Goal: Information Seeking & Learning: Learn about a topic

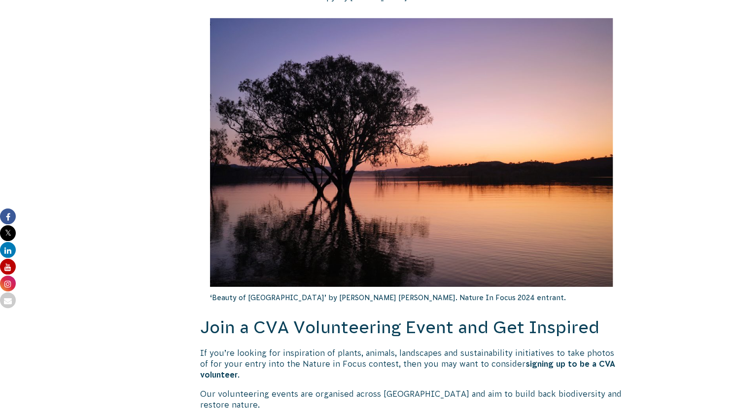
scroll to position [1211, 0]
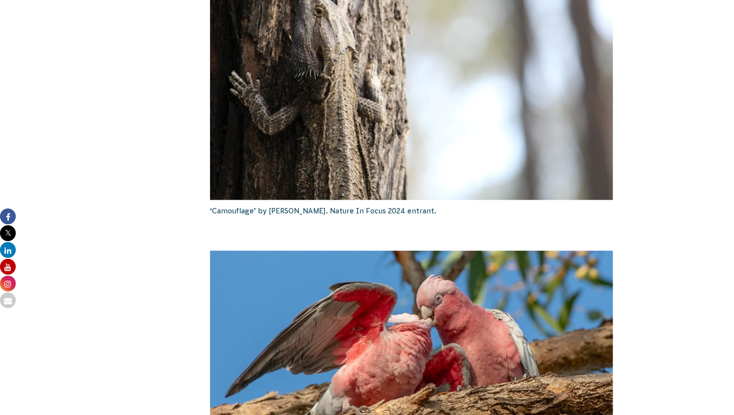
drag, startPoint x: 719, startPoint y: 162, endPoint x: 654, endPoint y: 115, distance: 80.6
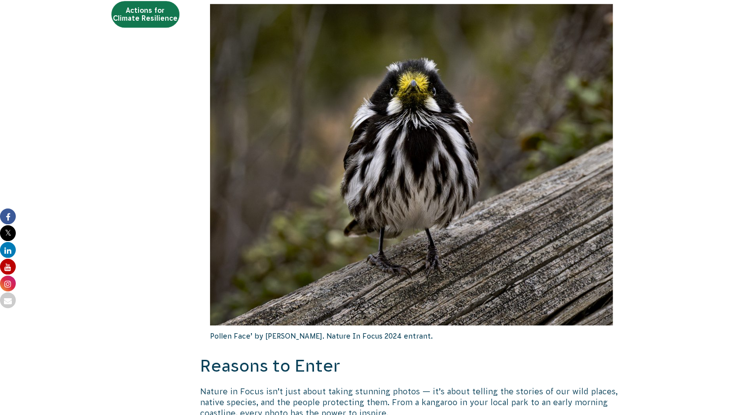
scroll to position [663, 0]
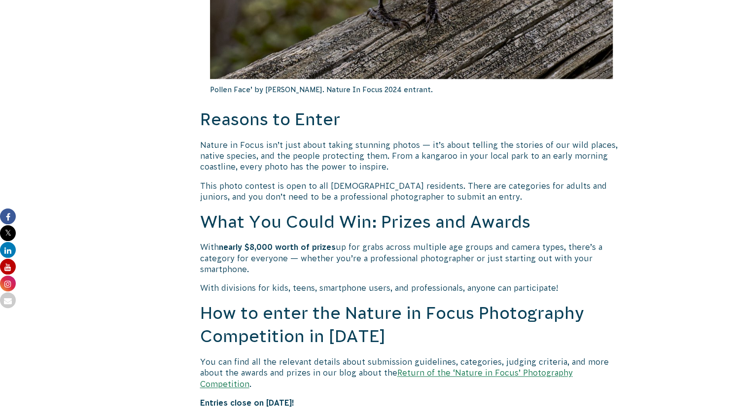
click at [537, 376] on link "Return of the ‘Nature in Focus’ Photography Competition" at bounding box center [386, 378] width 373 height 20
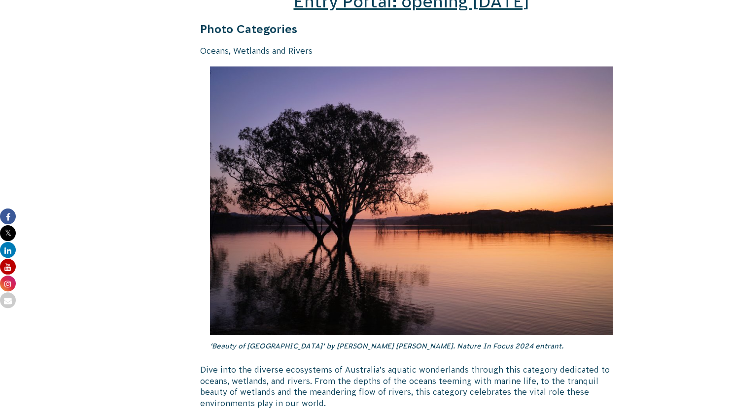
scroll to position [1199, 0]
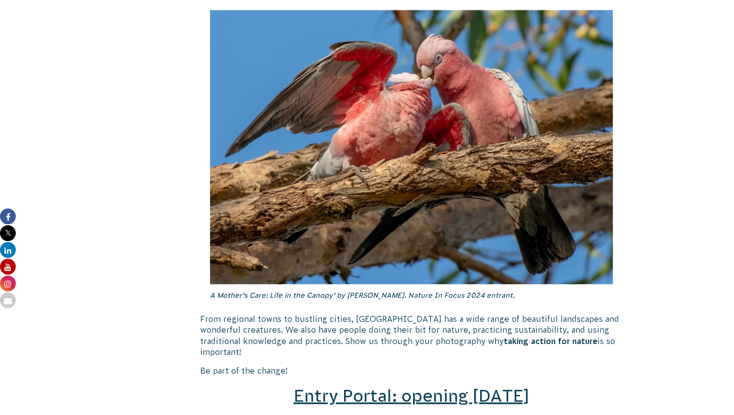
click at [376, 386] on span "Entry Portal: opening July 4" at bounding box center [411, 395] width 236 height 19
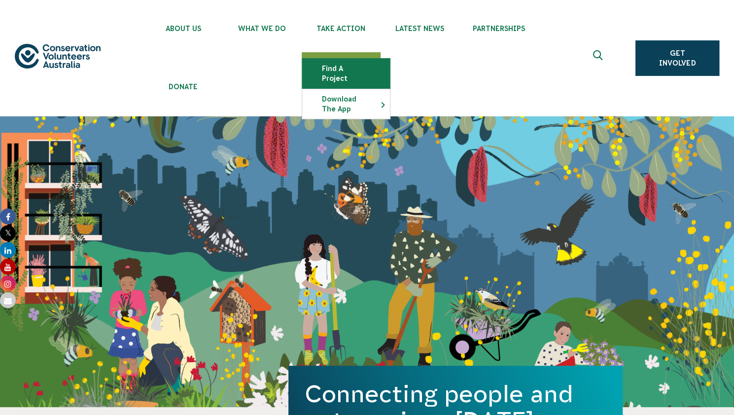
click at [332, 70] on link "Find a project" at bounding box center [346, 74] width 88 height 30
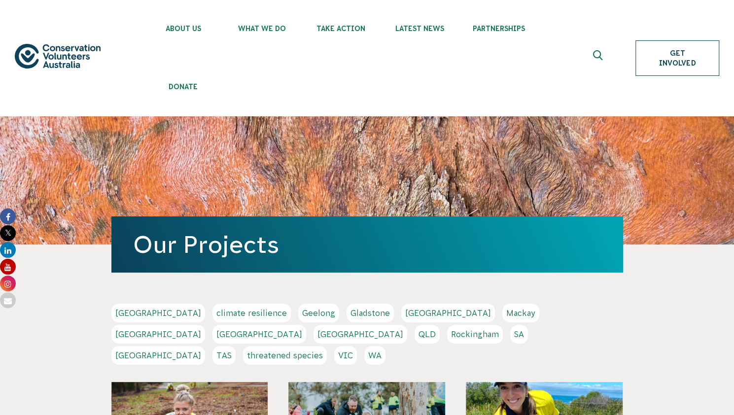
click at [680, 70] on link "Get Involved" at bounding box center [677, 57] width 84 height 35
click at [53, 47] on img at bounding box center [58, 56] width 86 height 25
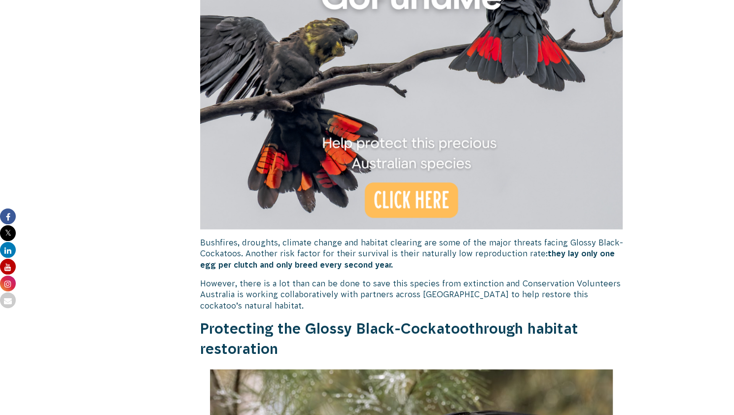
scroll to position [739, 0]
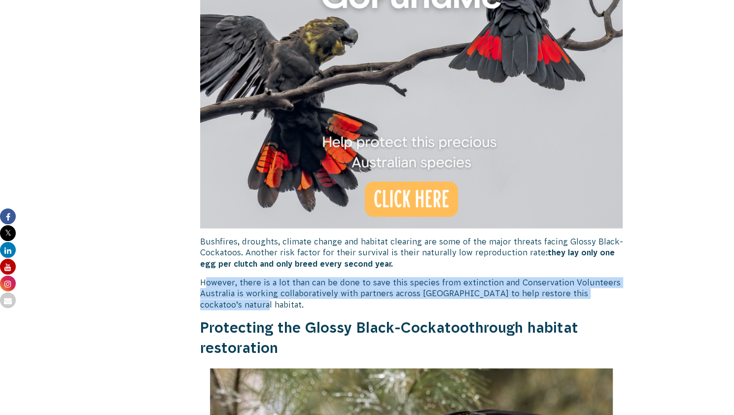
drag, startPoint x: 203, startPoint y: 281, endPoint x: 222, endPoint y: 304, distance: 29.7
click at [222, 304] on span "However, there is a lot than can be done to save this species from extinction a…" at bounding box center [410, 293] width 420 height 31
click at [210, 306] on span "However, there is a lot than can be done to save this species from extinction a…" at bounding box center [410, 293] width 420 height 31
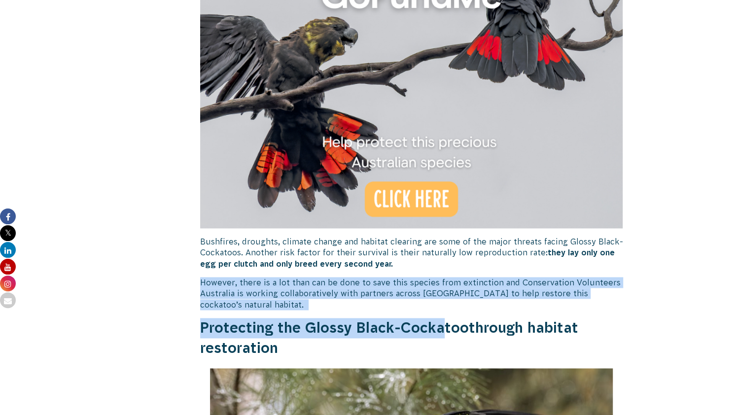
drag, startPoint x: 193, startPoint y: 284, endPoint x: 388, endPoint y: 309, distance: 196.7
click at [375, 308] on p "However, there is a lot than can be done to save this species from extinction a…" at bounding box center [411, 293] width 423 height 33
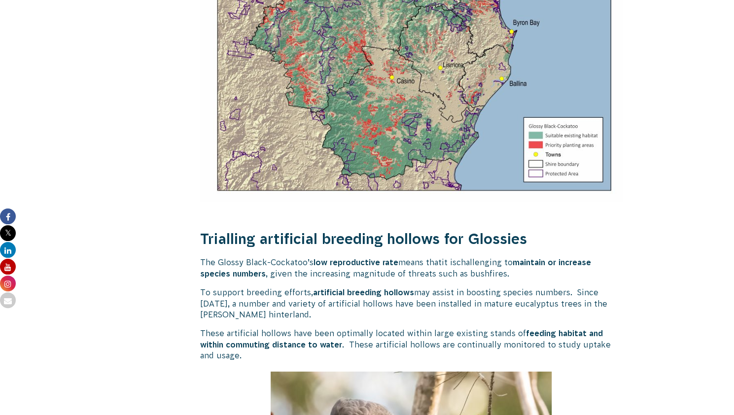
scroll to position [1873, 0]
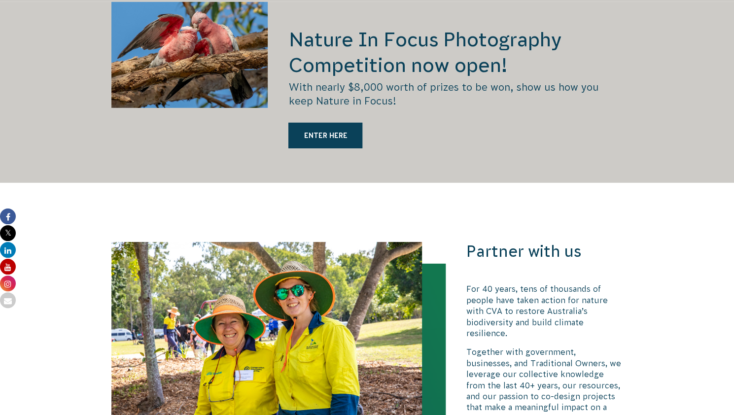
scroll to position [1734, 0]
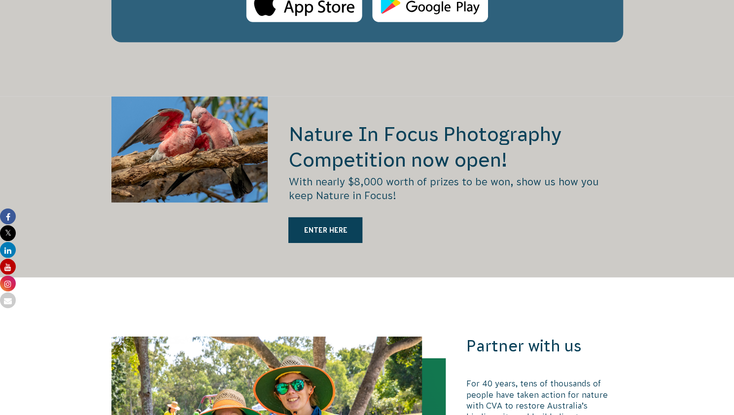
click at [220, 148] on div at bounding box center [189, 187] width 157 height 181
click at [330, 144] on h2 "Nature In Focus Photography Competition now open!" at bounding box center [455, 146] width 334 height 51
click at [343, 175] on p "With nearly $8,000 worth of prizes to be won, show us how you keep Nature in Fo…" at bounding box center [455, 189] width 334 height 28
